Goal: Find specific page/section: Find specific page/section

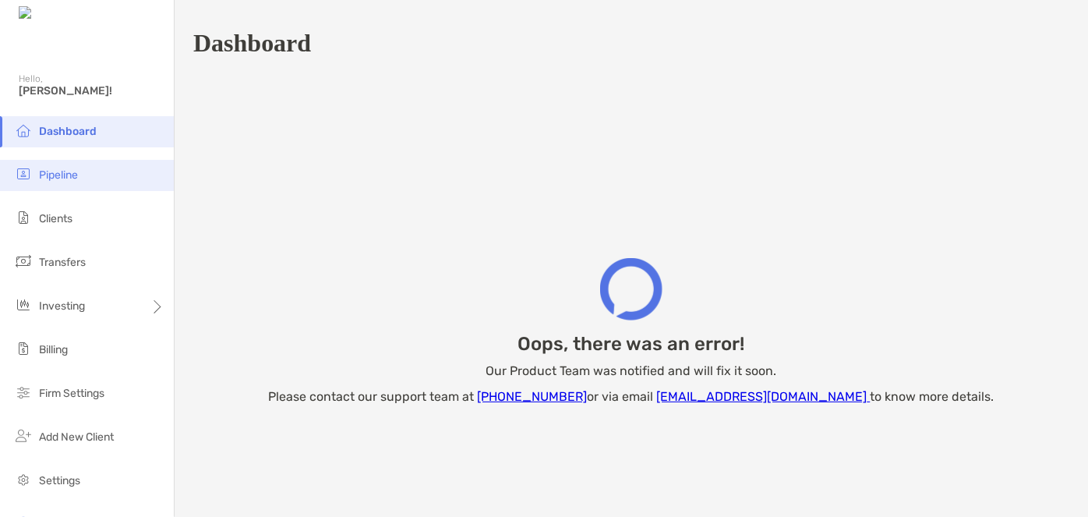
click at [82, 177] on li "Pipeline" at bounding box center [87, 175] width 174 height 31
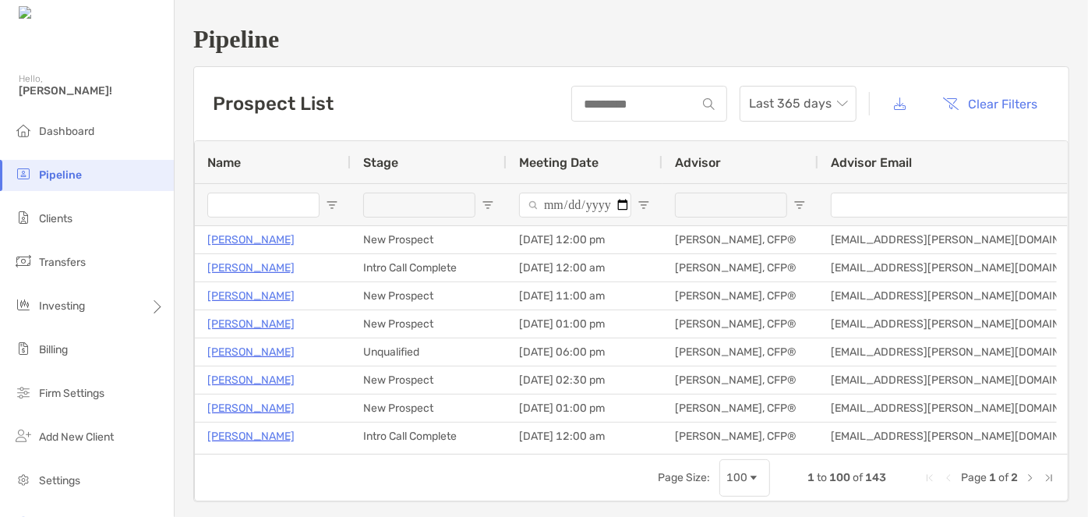
click at [270, 200] on input "Name Filter Input" at bounding box center [263, 204] width 112 height 25
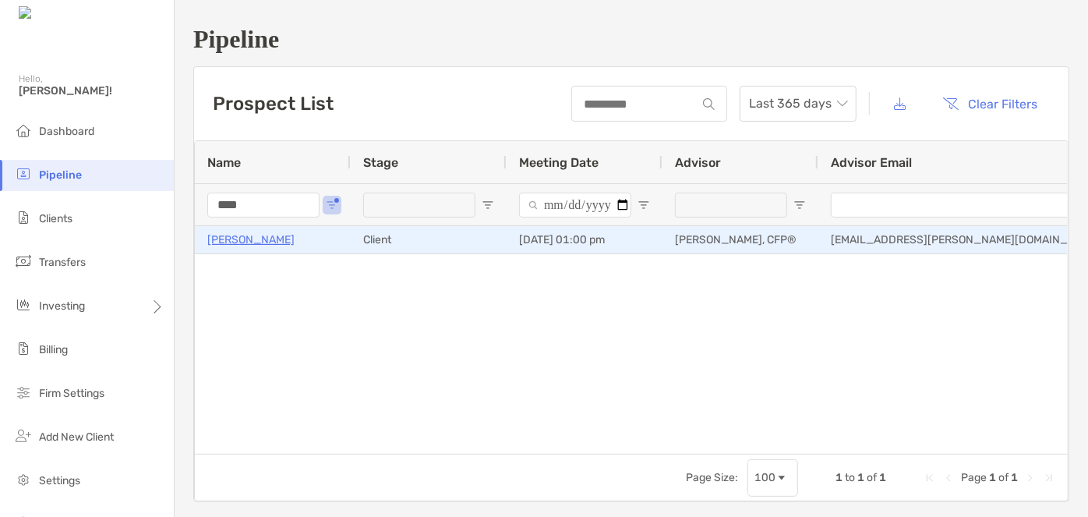
type input "****"
click at [262, 234] on p "[PERSON_NAME]" at bounding box center [250, 239] width 87 height 19
drag, startPoint x: 291, startPoint y: 241, endPoint x: 216, endPoint y: 242, distance: 74.8
click at [216, 242] on div "[PERSON_NAME]" at bounding box center [272, 240] width 131 height 26
click at [212, 240] on p "[PERSON_NAME]" at bounding box center [250, 239] width 87 height 19
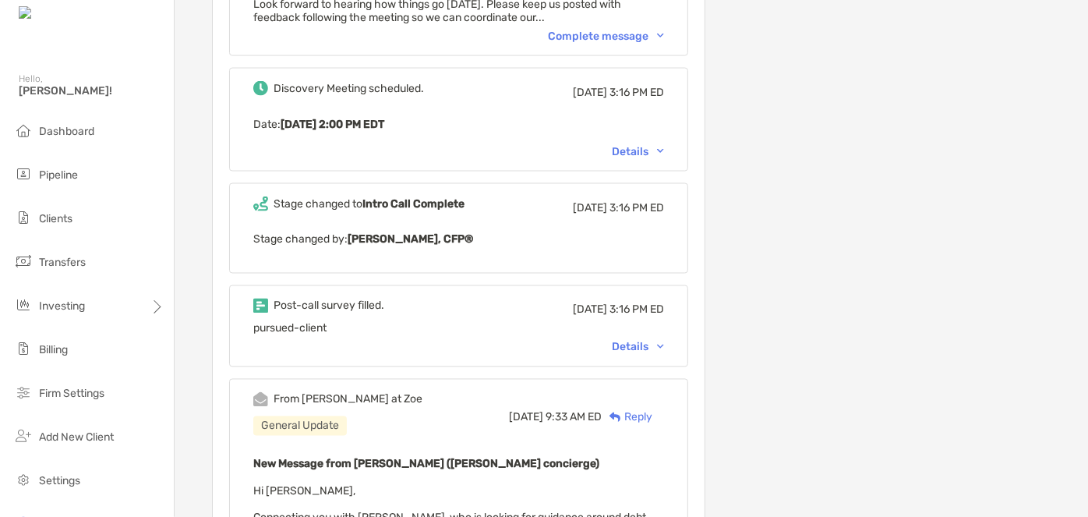
scroll to position [1346, 0]
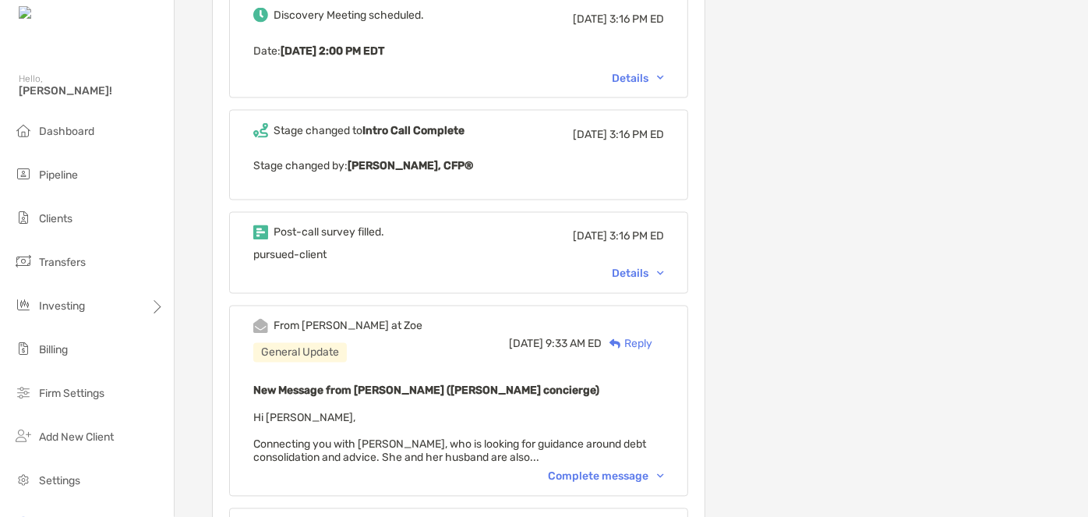
click at [656, 267] on div "Details" at bounding box center [638, 273] width 52 height 13
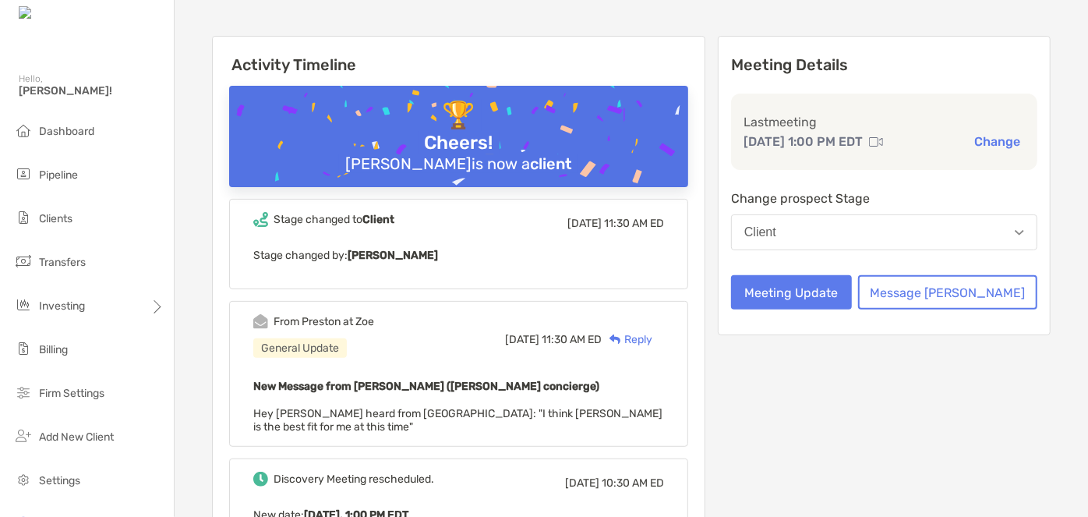
scroll to position [0, 0]
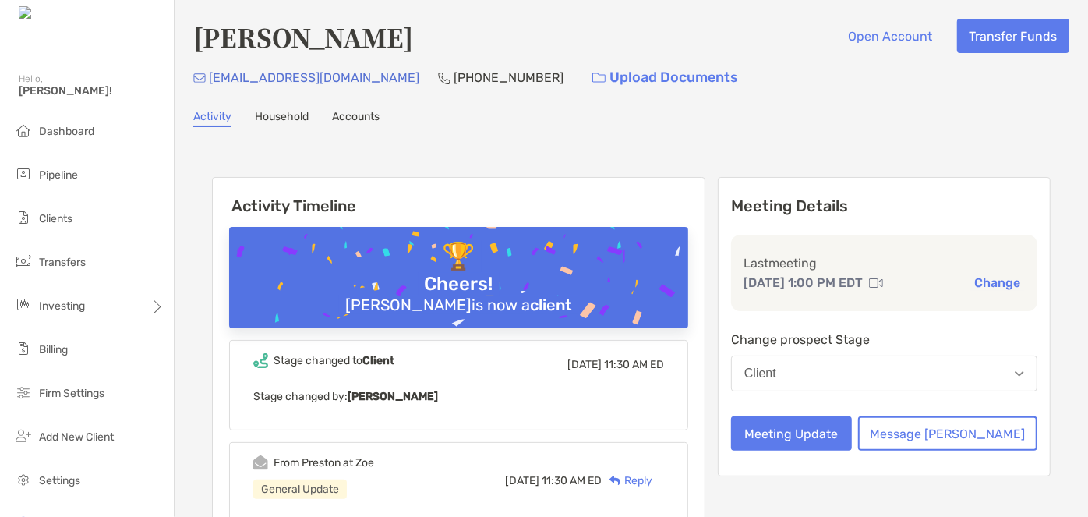
drag, startPoint x: 401, startPoint y: 37, endPoint x: 191, endPoint y: 55, distance: 210.3
copy h4 "[PERSON_NAME]"
drag, startPoint x: 346, startPoint y: 79, endPoint x: 208, endPoint y: 85, distance: 138.1
click at [209, 85] on p "[EMAIL_ADDRESS][DOMAIN_NAME]" at bounding box center [314, 77] width 210 height 19
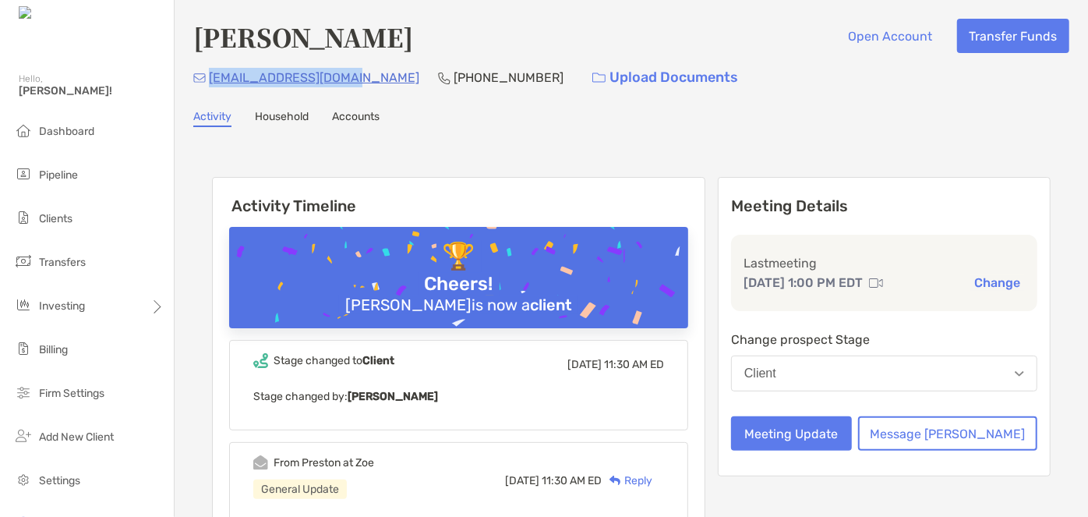
copy p "[EMAIL_ADDRESS][DOMAIN_NAME]"
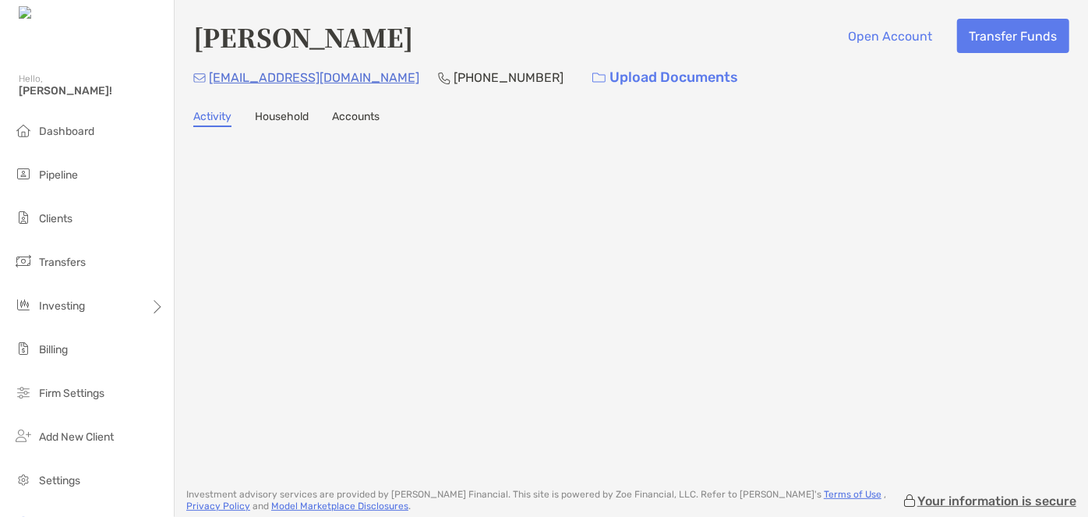
drag, startPoint x: 196, startPoint y: 44, endPoint x: 399, endPoint y: 41, distance: 203.4
click at [399, 41] on h4 "[PERSON_NAME]" at bounding box center [303, 37] width 220 height 36
copy h4 "[PERSON_NAME]"
